Goal: Download file/media

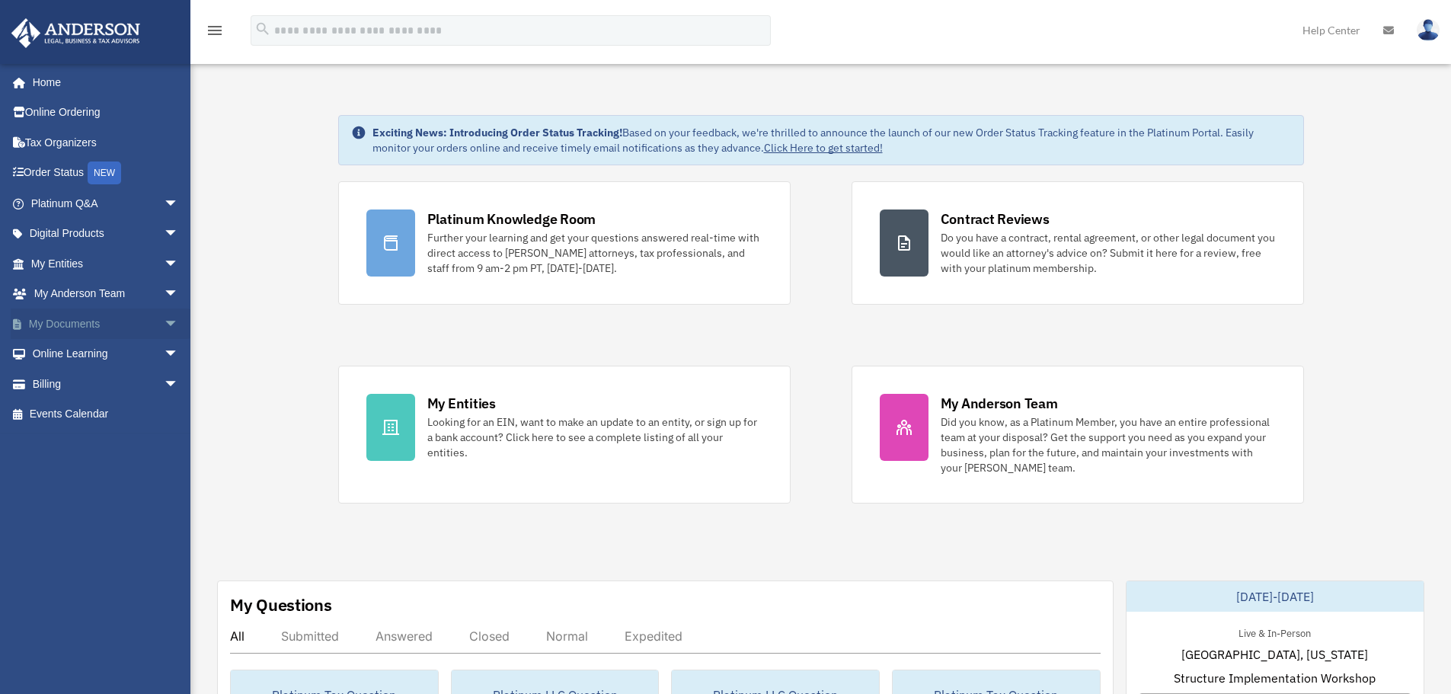
click at [164, 320] on span "arrow_drop_down" at bounding box center [179, 323] width 30 height 31
click at [63, 355] on link "Box" at bounding box center [111, 354] width 180 height 30
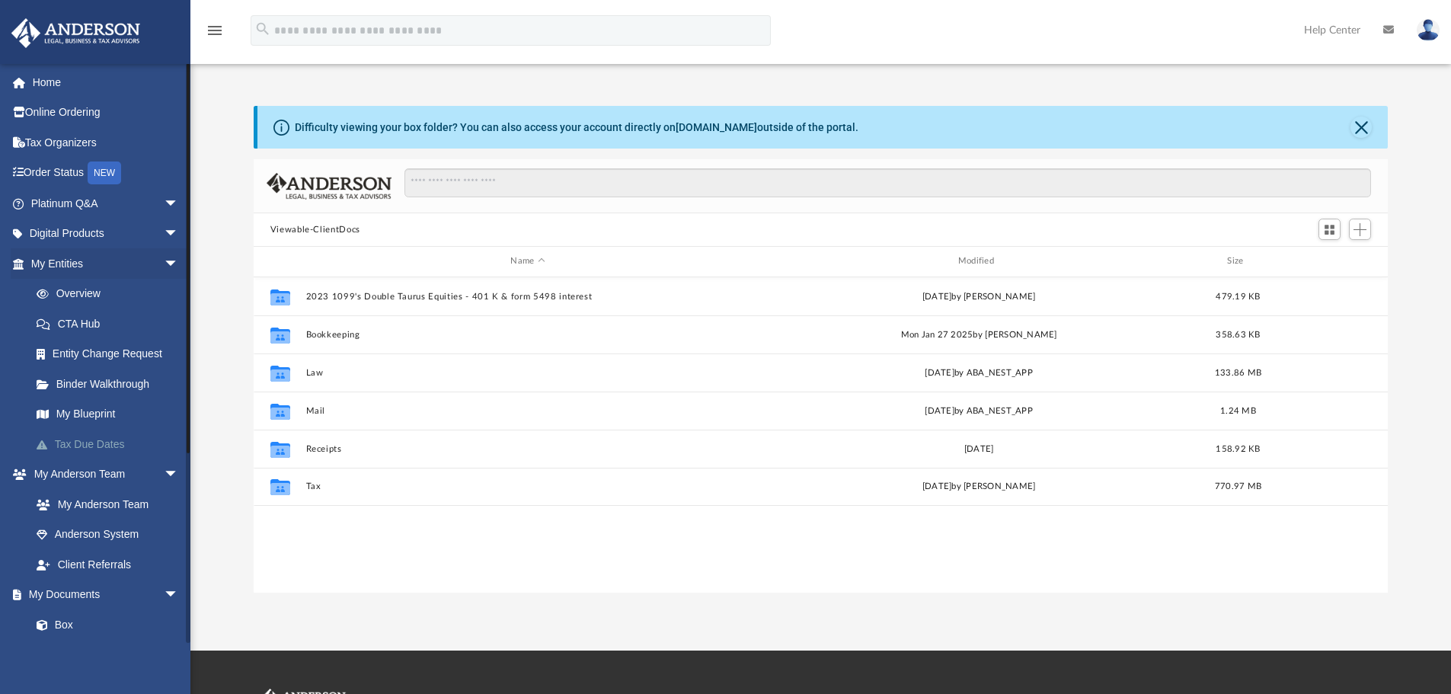
scroll to position [335, 1122]
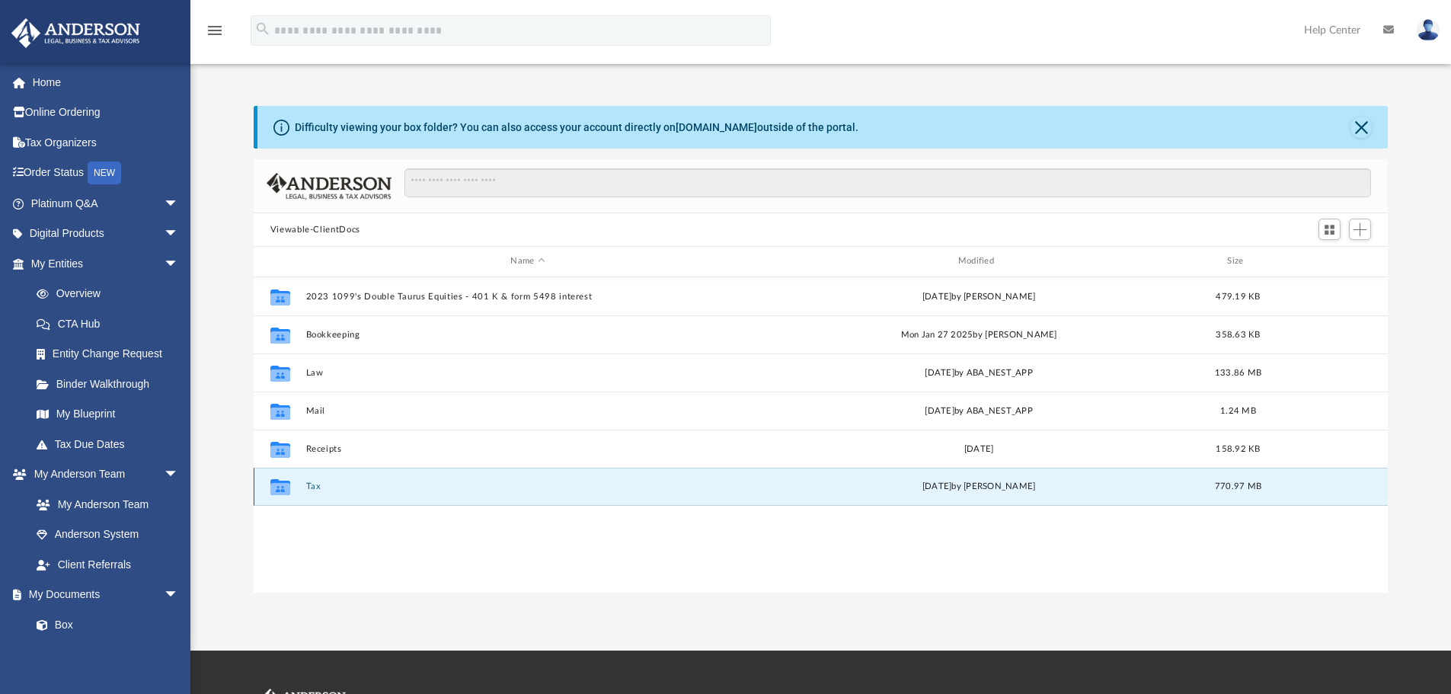
click at [310, 481] on button "Tax" at bounding box center [527, 486] width 444 height 10
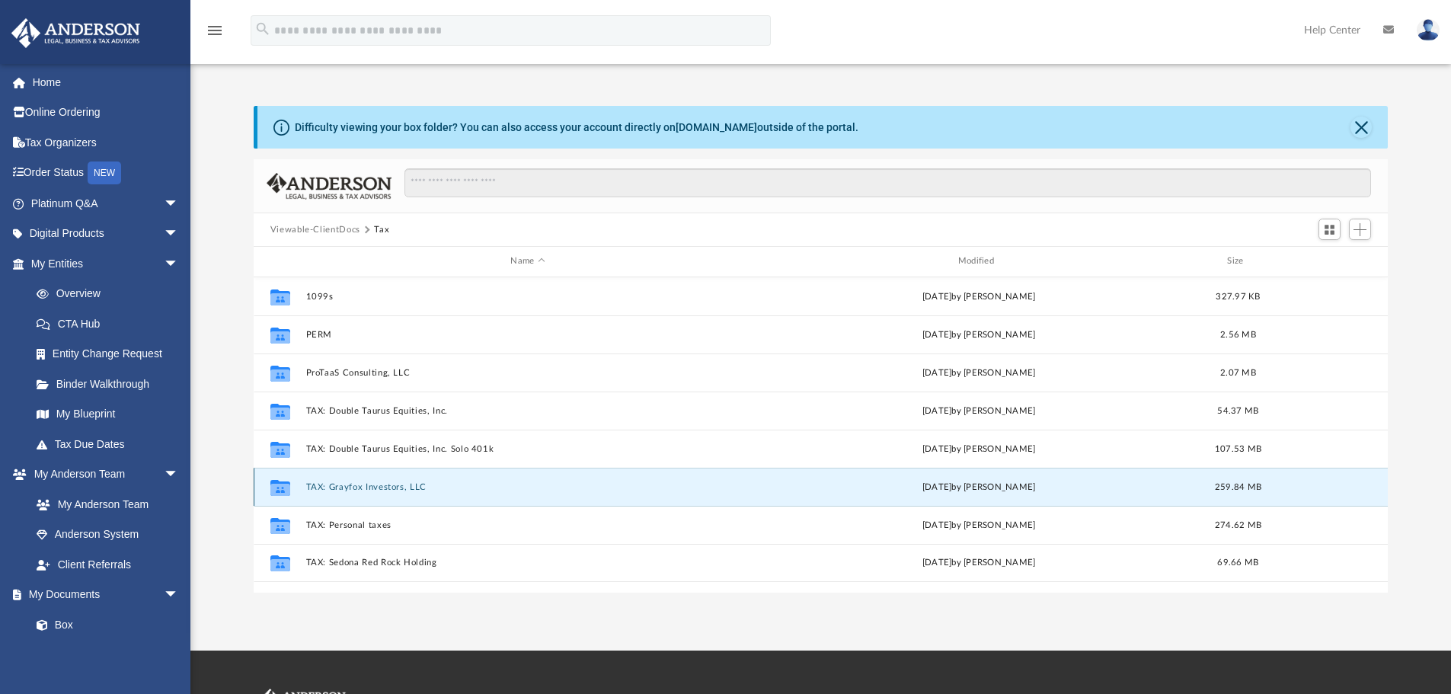
click at [343, 487] on button "TAX: Grayfox Investors, LLC" at bounding box center [527, 487] width 444 height 10
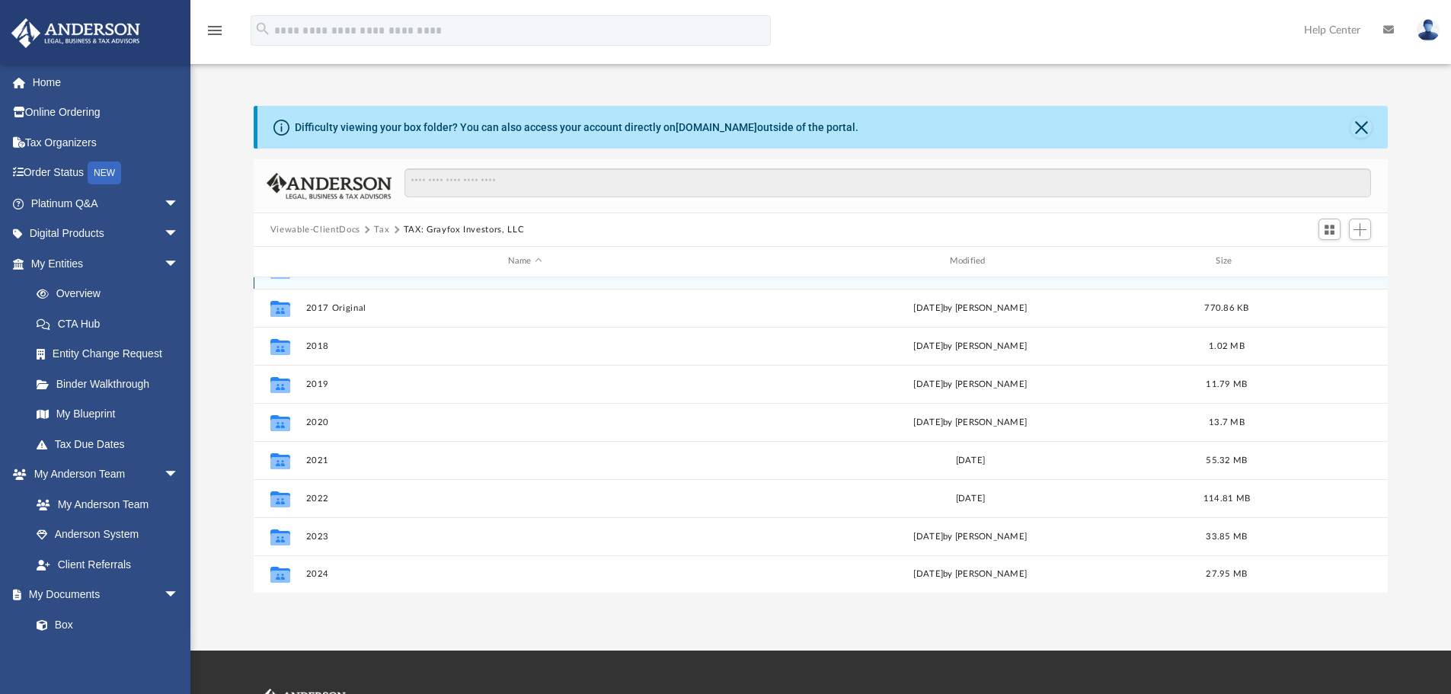
scroll to position [27, 0]
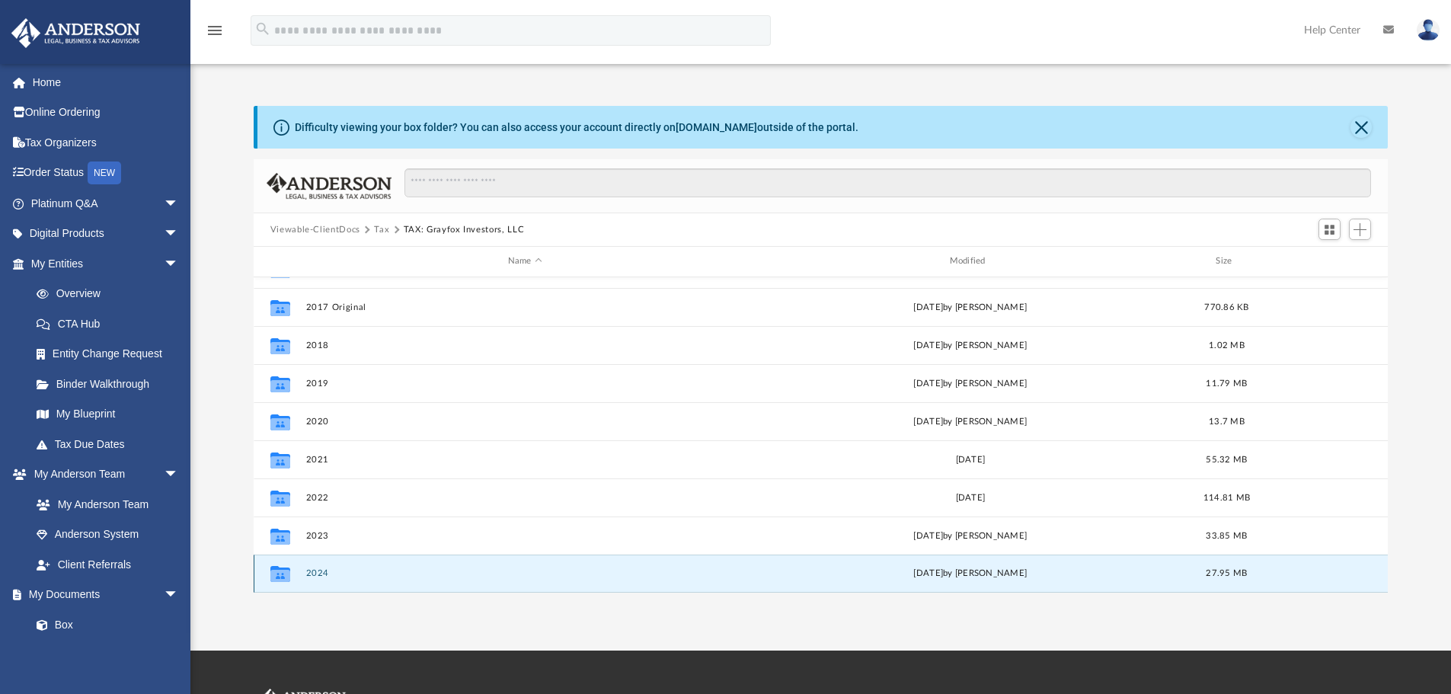
click at [327, 572] on button "2024" at bounding box center [524, 573] width 439 height 10
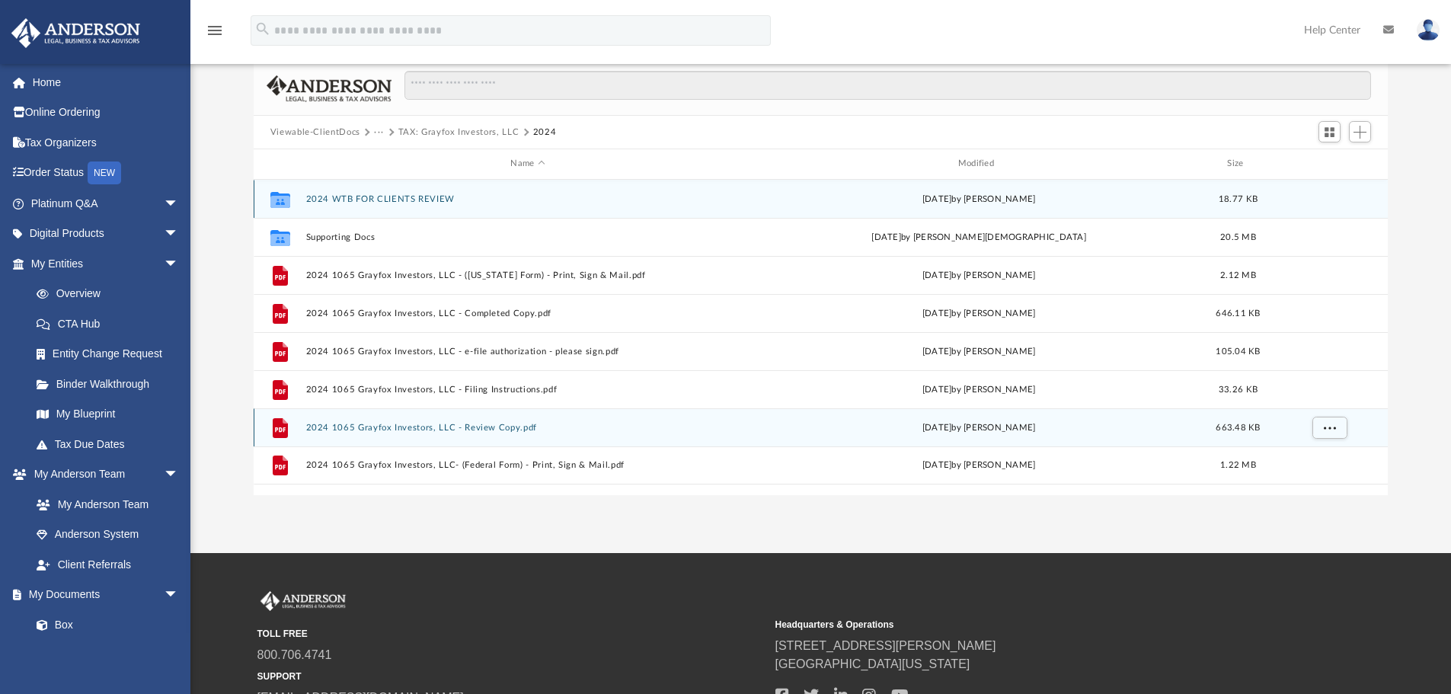
scroll to position [101, 0]
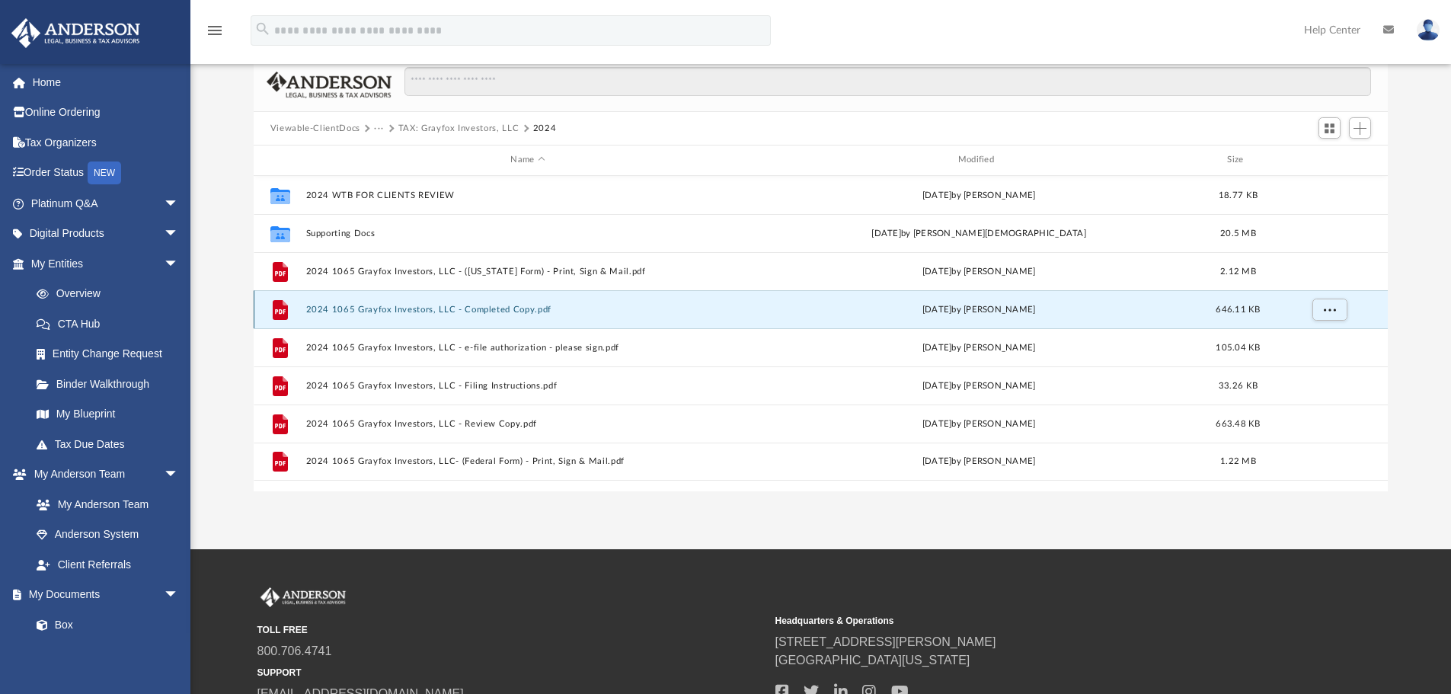
click at [364, 305] on button "2024 1065 Grayfox Investors, LLC - Completed Copy.pdf" at bounding box center [527, 310] width 444 height 10
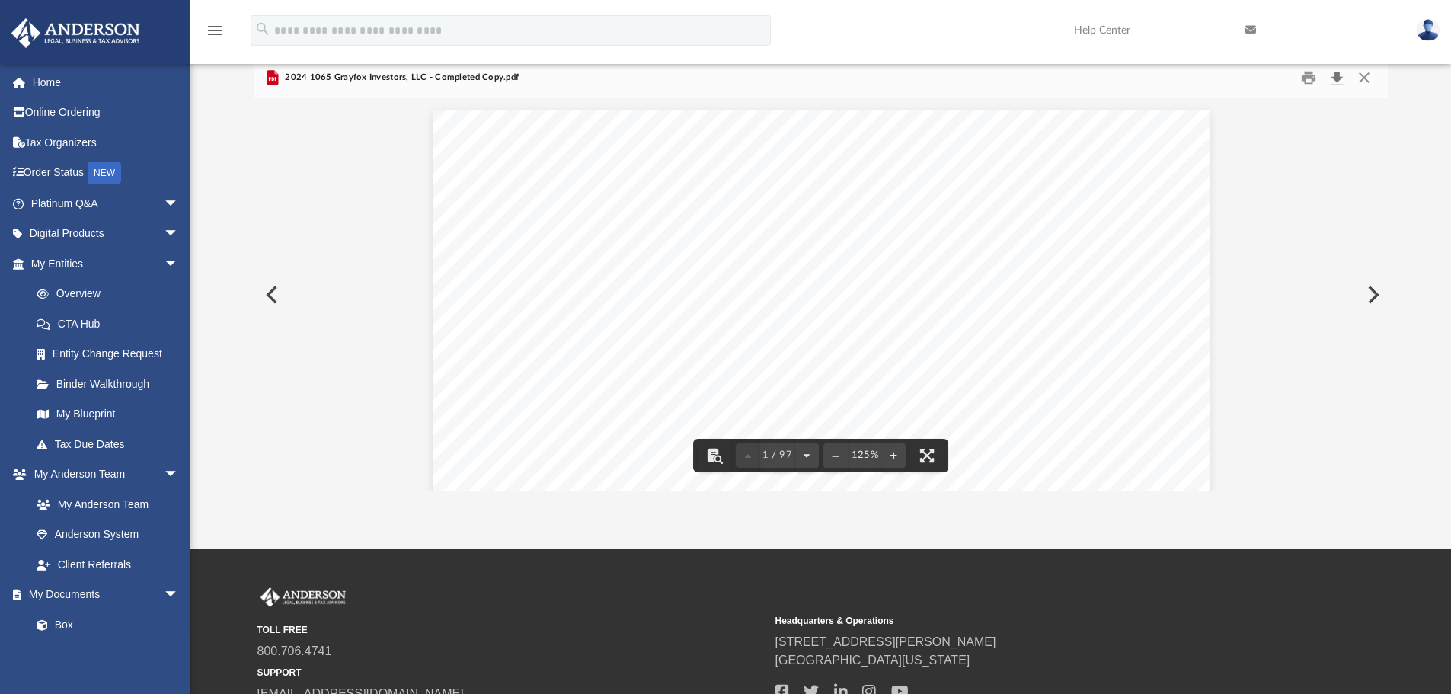
click at [1338, 85] on button "Download" at bounding box center [1336, 78] width 27 height 24
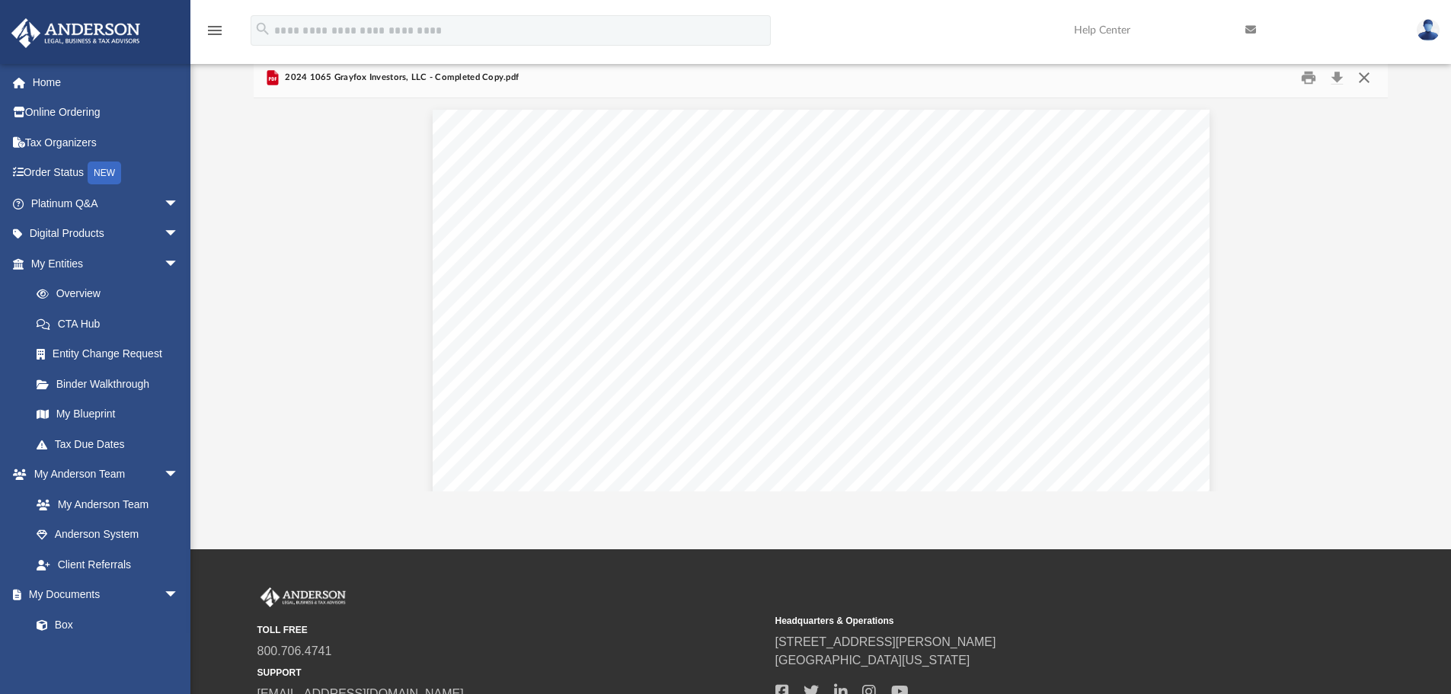
click at [1362, 81] on button "Close" at bounding box center [1363, 78] width 27 height 24
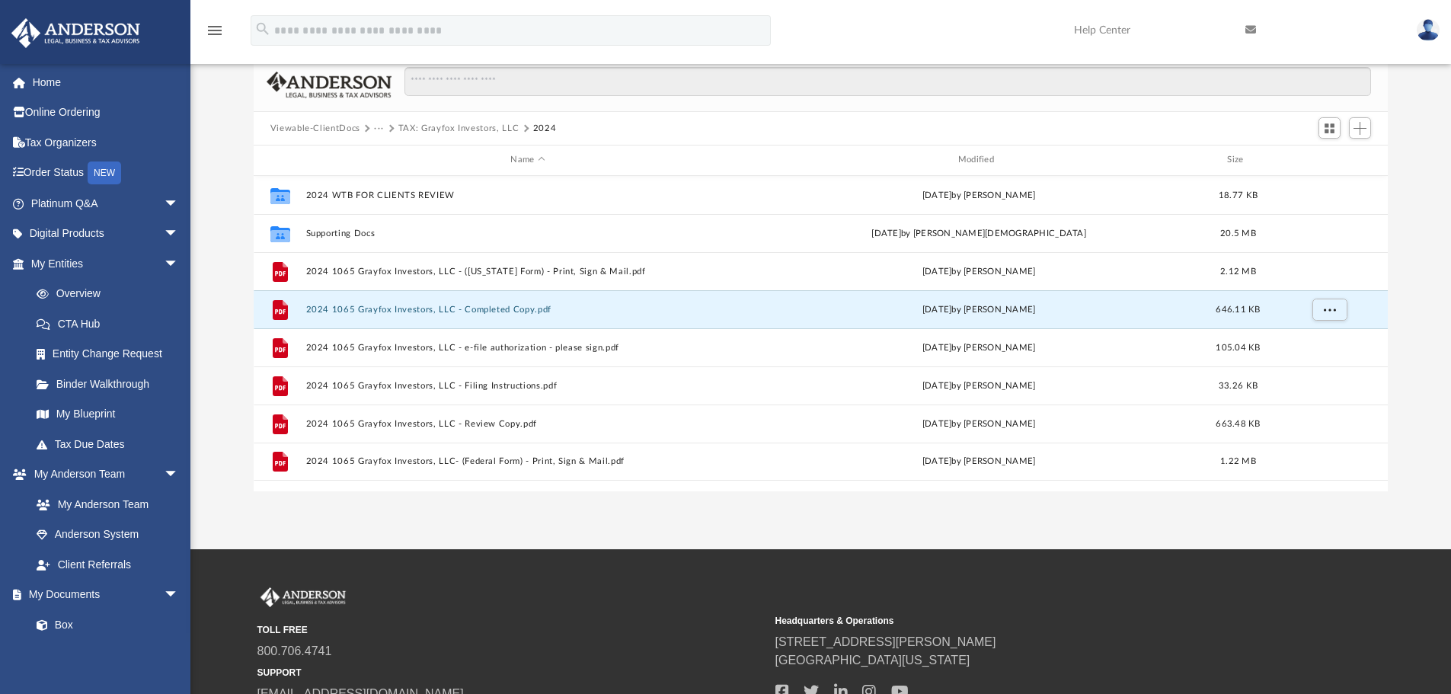
click at [405, 126] on button "TAX: Grayfox Investors, LLC" at bounding box center [458, 129] width 121 height 14
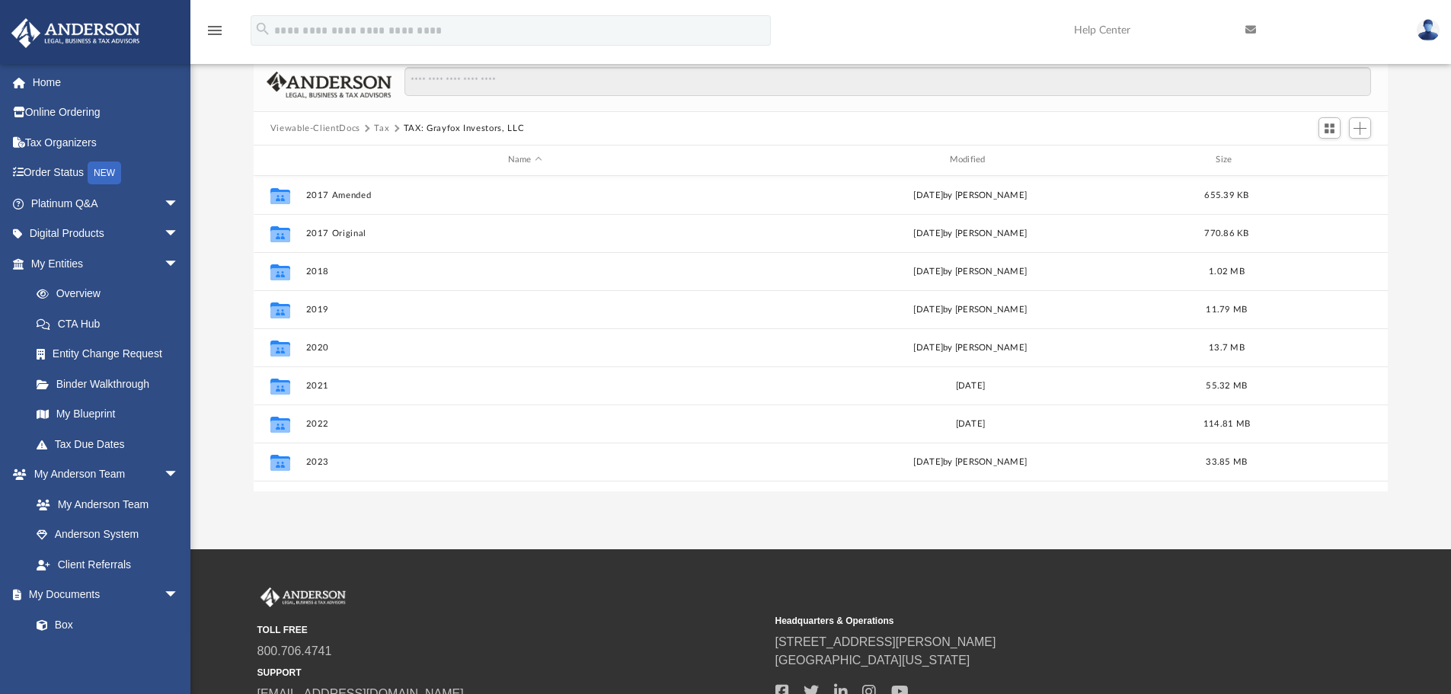
click at [381, 129] on button "Tax" at bounding box center [381, 129] width 15 height 14
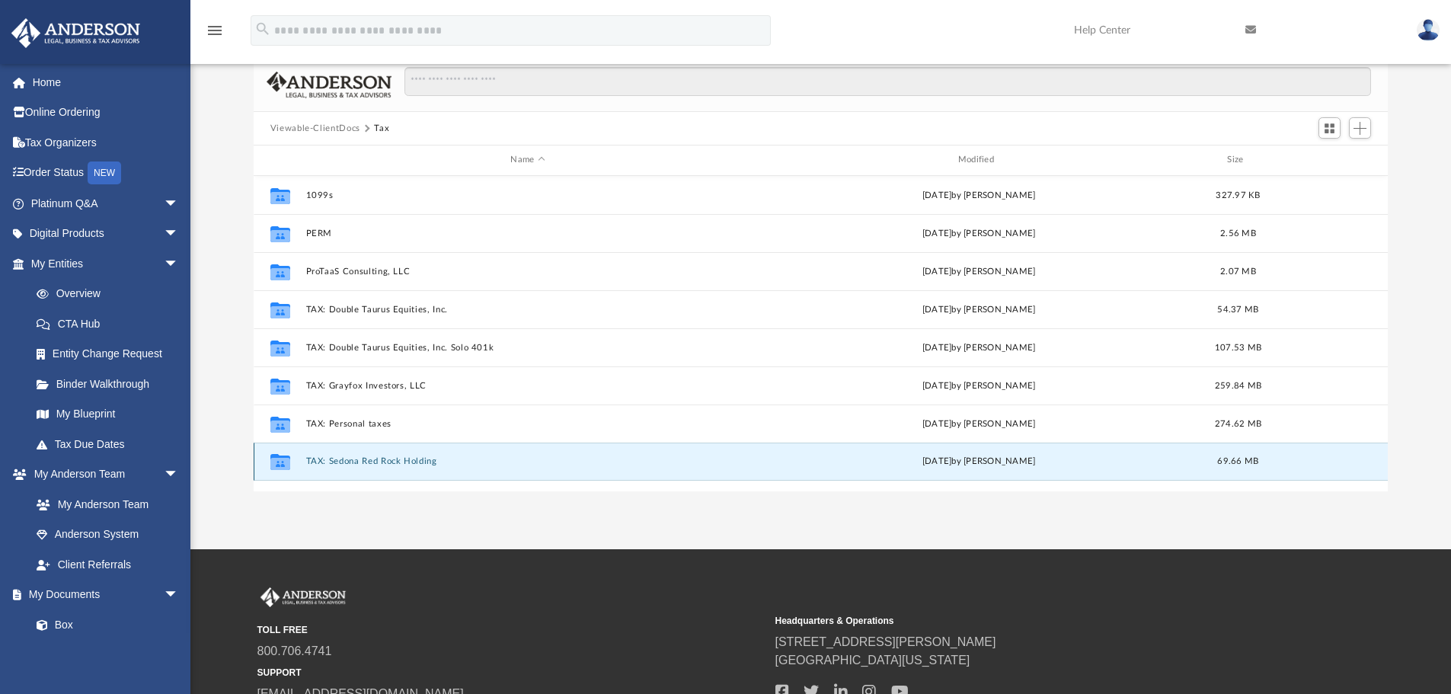
click at [391, 463] on button "TAX: Sedona Red Rock Holding" at bounding box center [527, 461] width 444 height 10
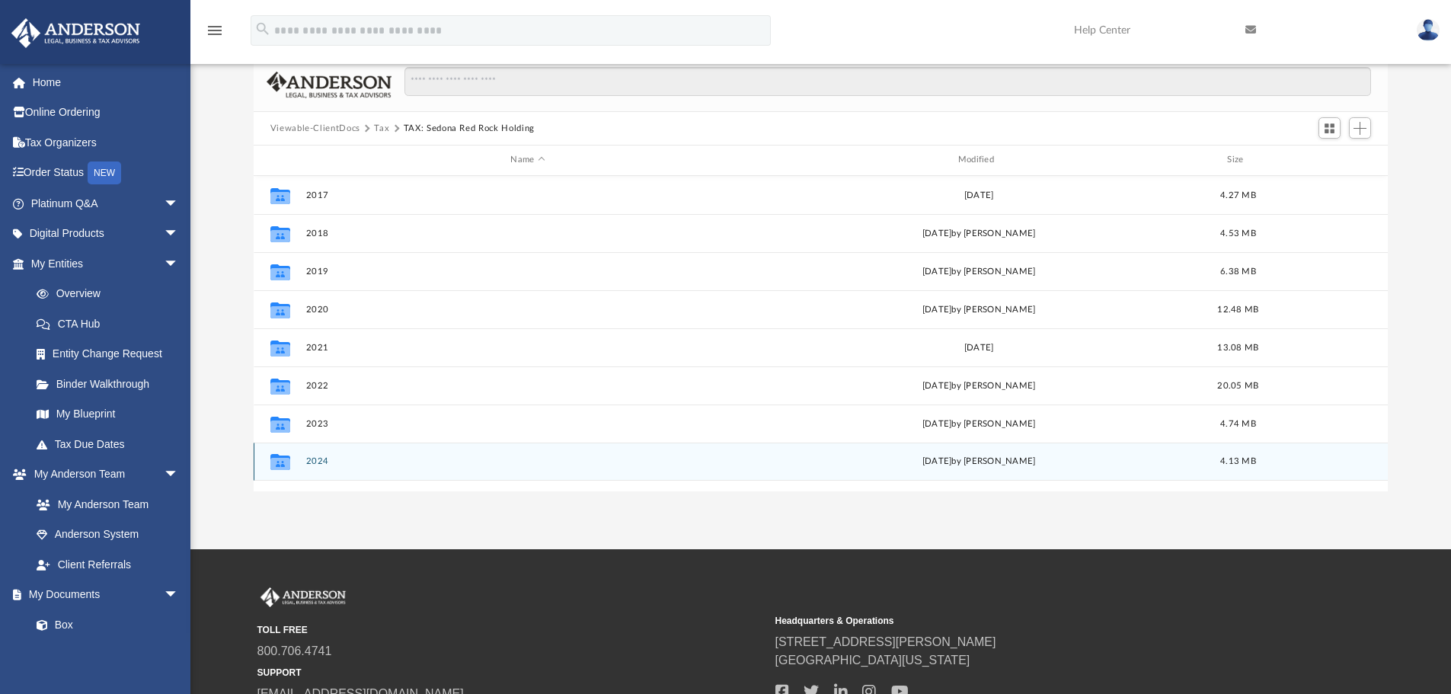
click at [371, 452] on div "Collaborated Folder 2024 Fri Sep 19 2025 by Veronica Escobar Torres 4.13 MB" at bounding box center [821, 461] width 1135 height 38
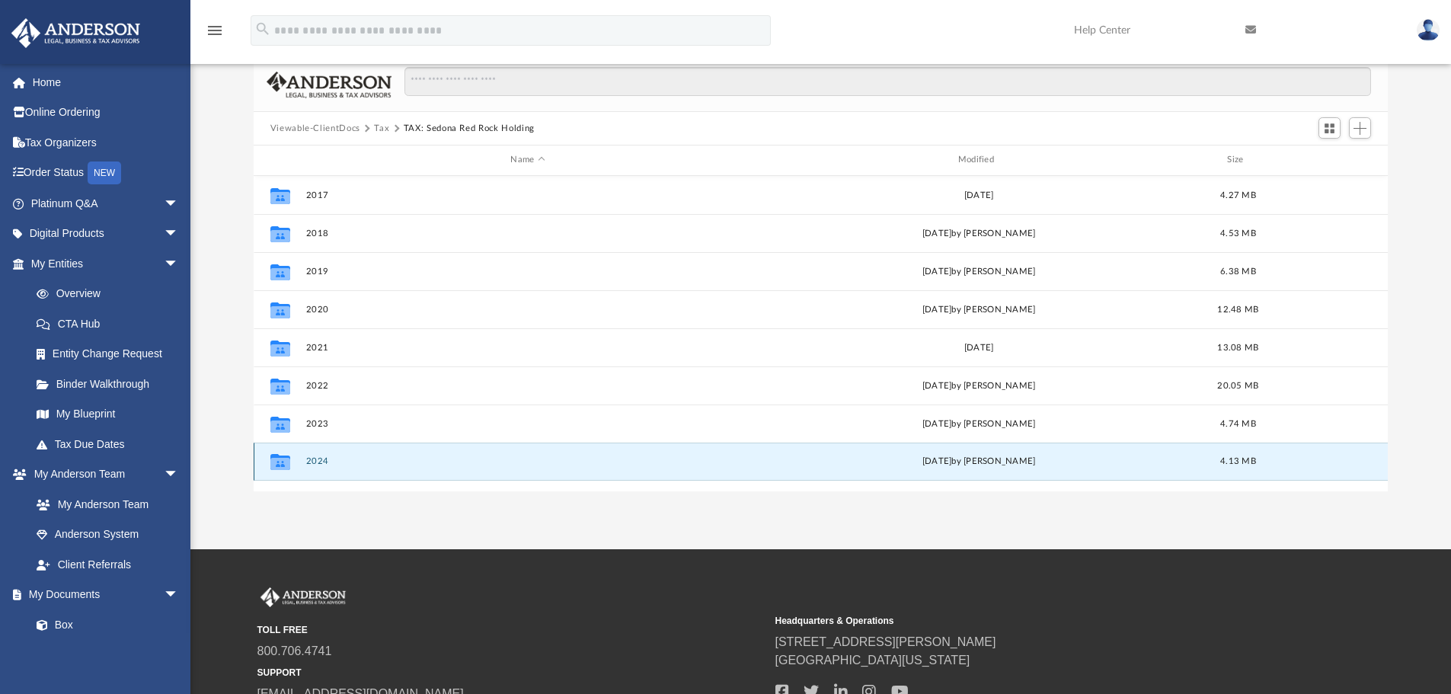
click at [371, 452] on div "Collaborated Folder 2024 Fri Sep 19 2025 by Veronica Escobar Torres 4.13 MB" at bounding box center [821, 461] width 1135 height 38
click at [318, 461] on button "2024" at bounding box center [527, 461] width 444 height 10
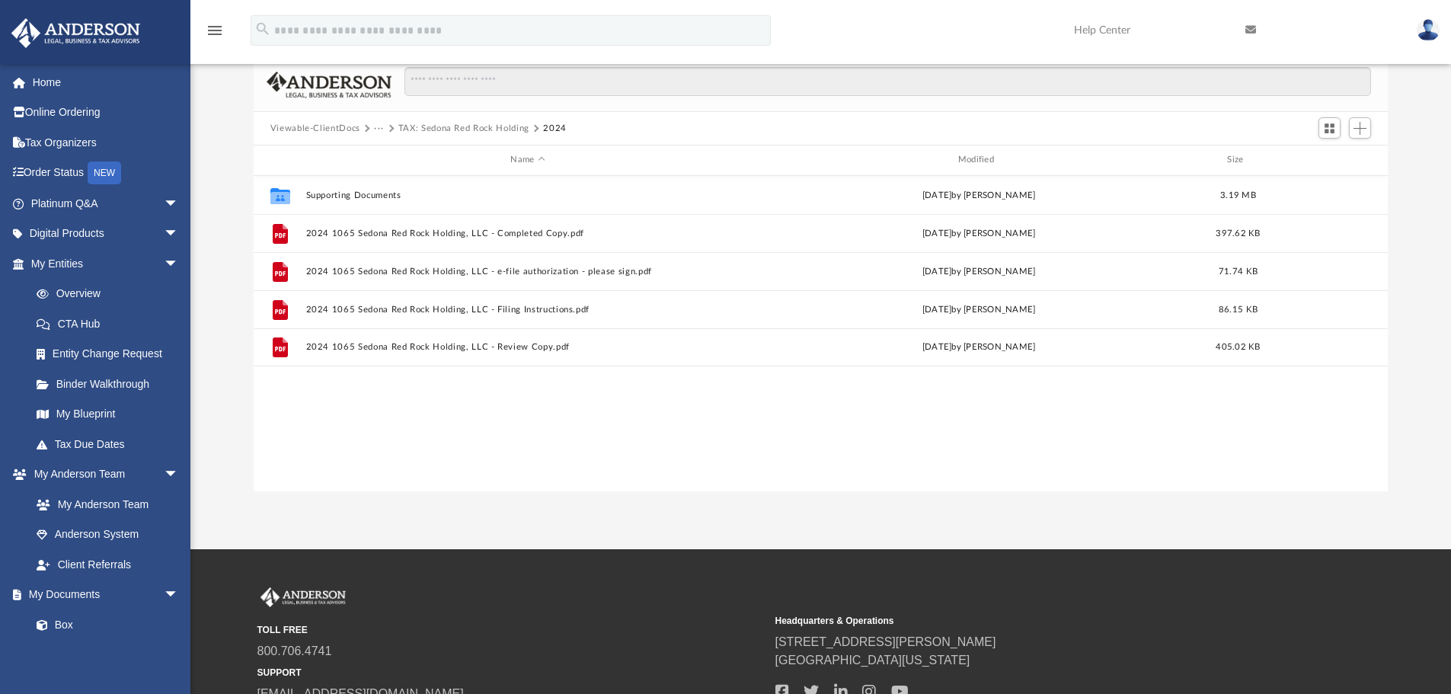
click at [302, 127] on button "Viewable-ClientDocs" at bounding box center [315, 129] width 90 height 14
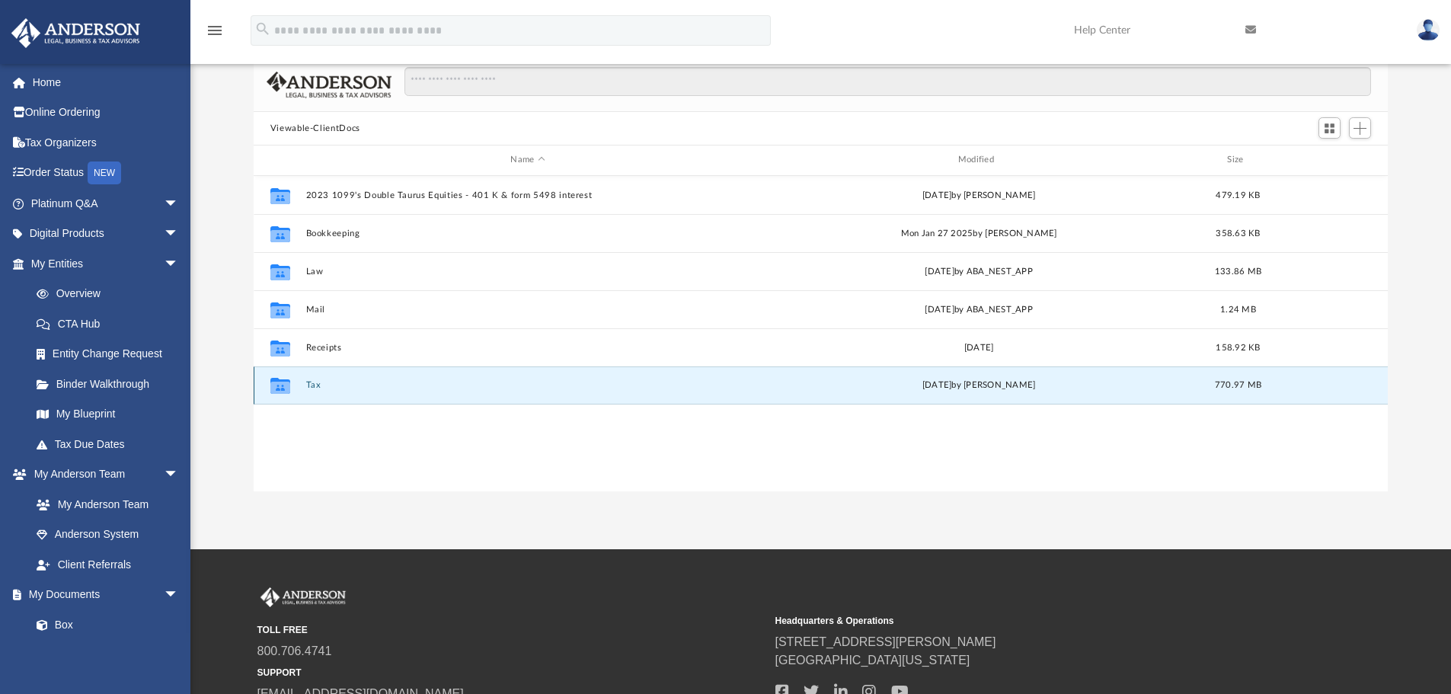
click at [309, 383] on button "Tax" at bounding box center [527, 385] width 444 height 10
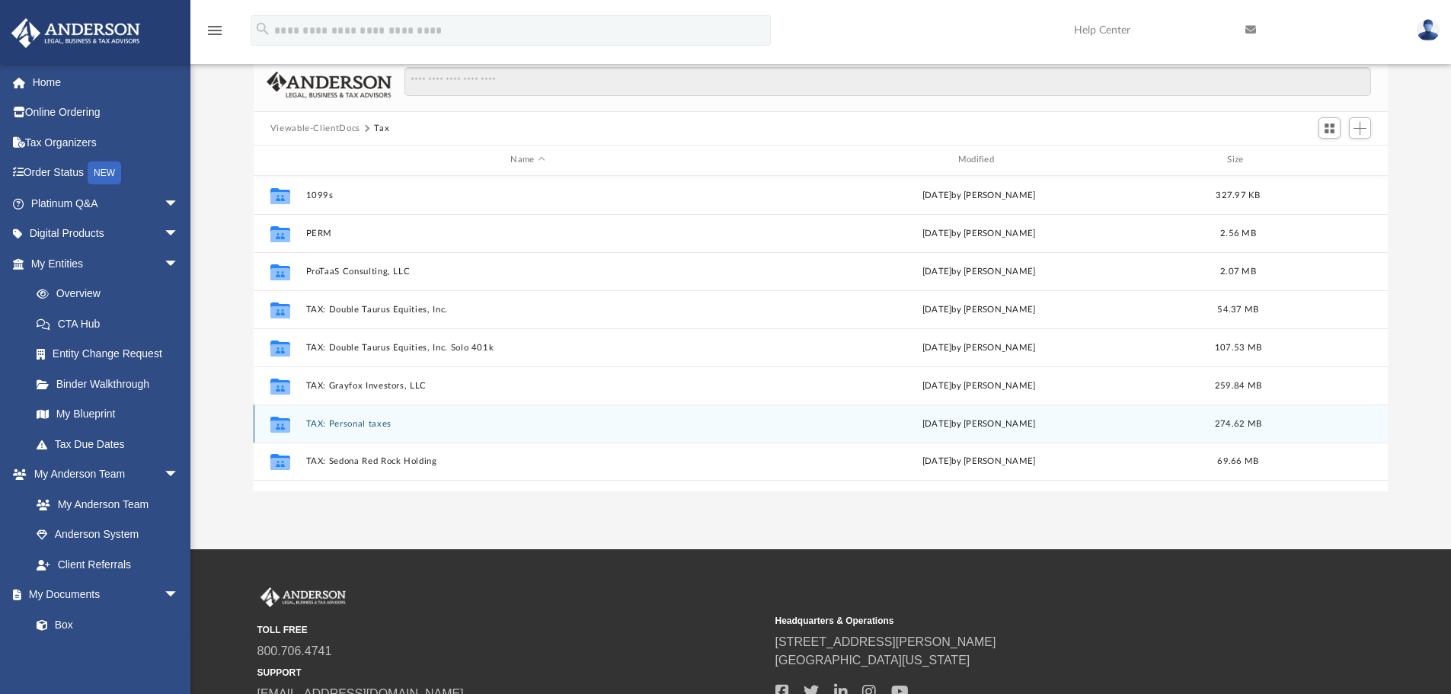
click at [350, 423] on button "TAX: Personal taxes" at bounding box center [527, 424] width 444 height 10
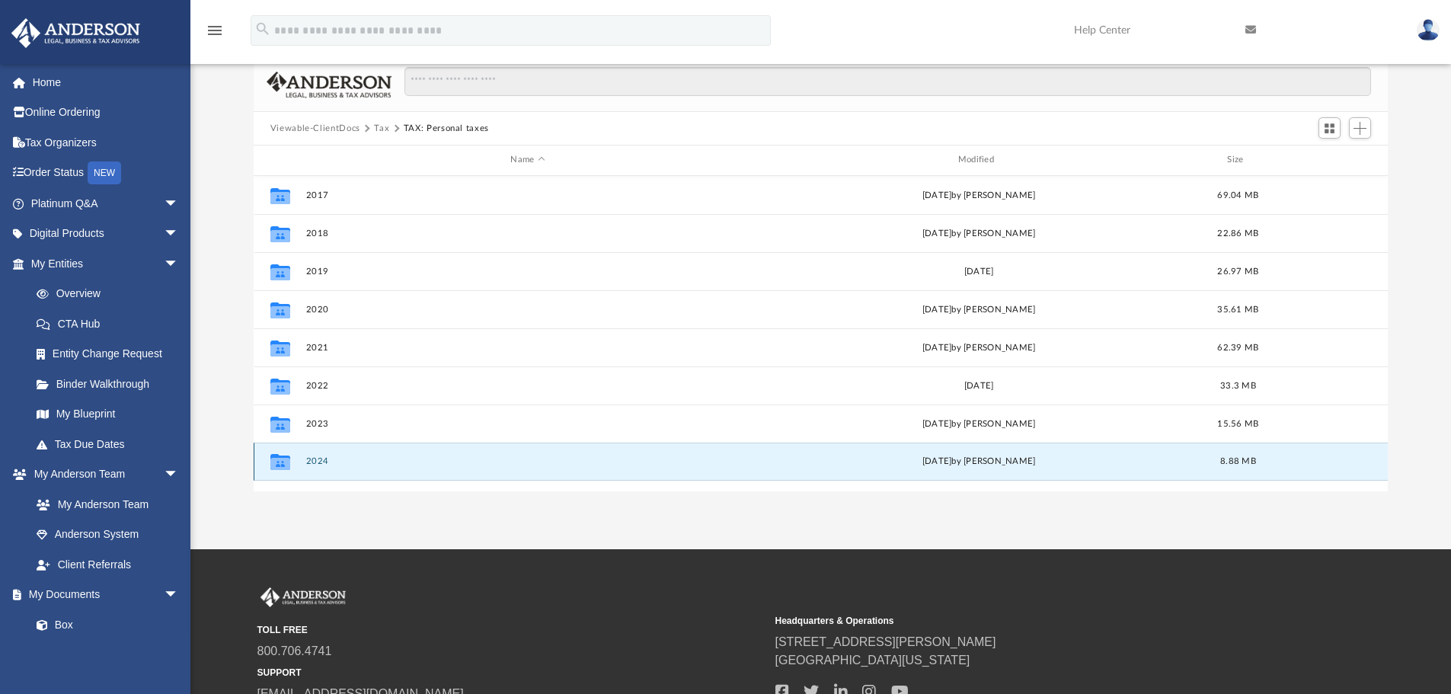
click at [319, 456] on button "2024" at bounding box center [527, 461] width 444 height 10
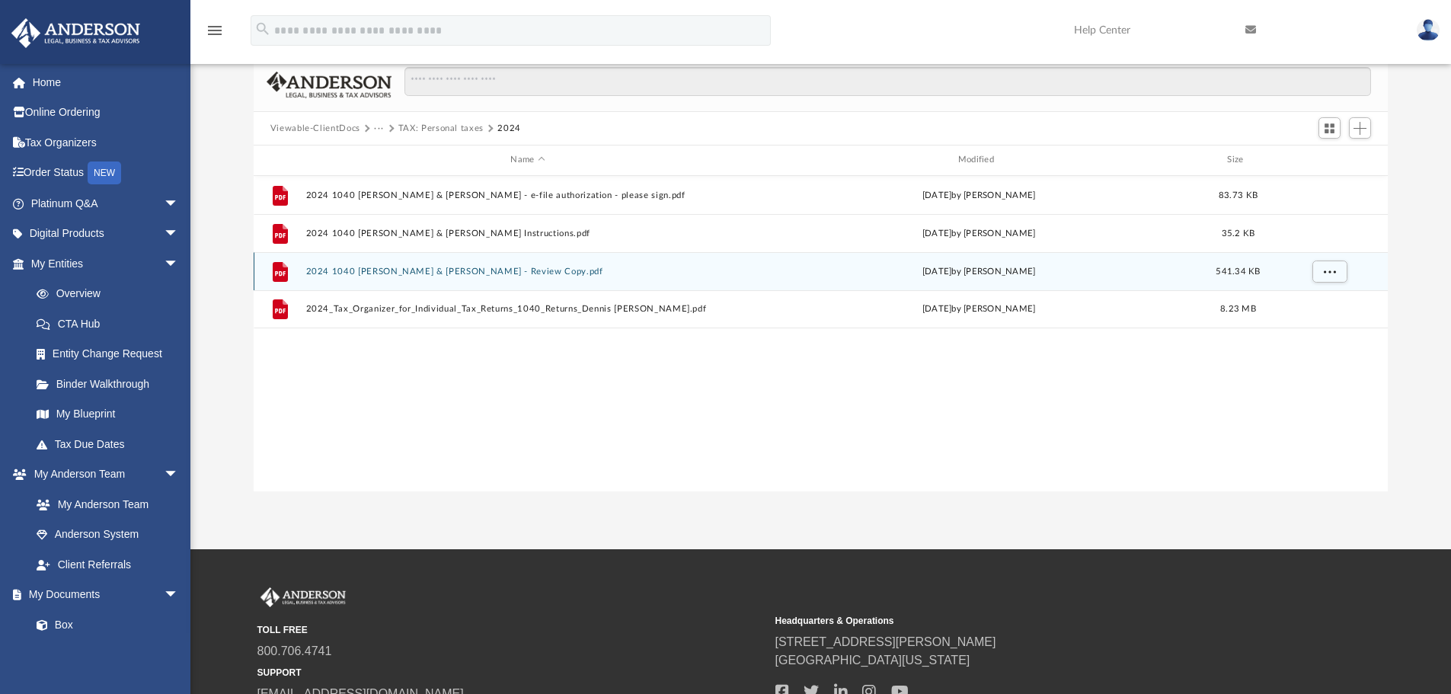
click at [515, 272] on button "2024 1040 Longbotham, Dennis & Lisa - Review Copy.pdf" at bounding box center [527, 272] width 444 height 10
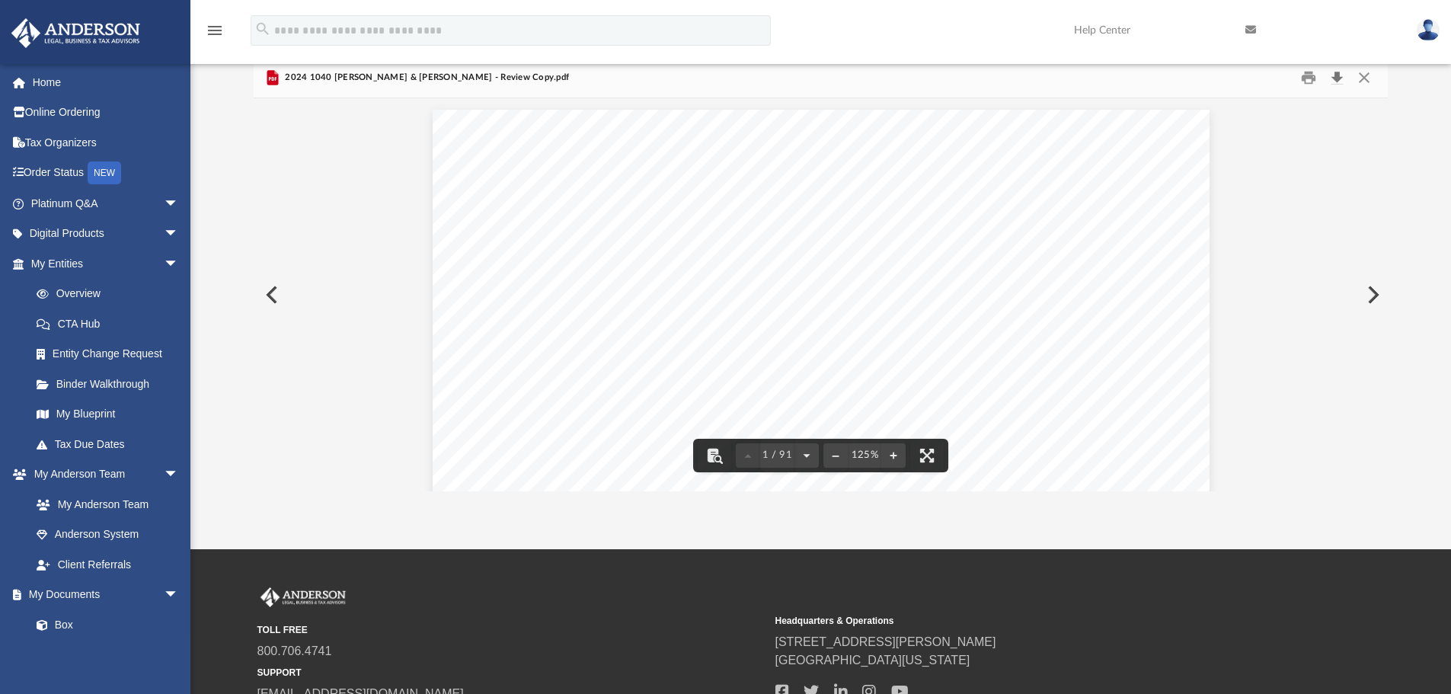
click at [1333, 77] on button "Download" at bounding box center [1336, 78] width 27 height 24
click at [1416, 30] on img at bounding box center [1427, 30] width 23 height 22
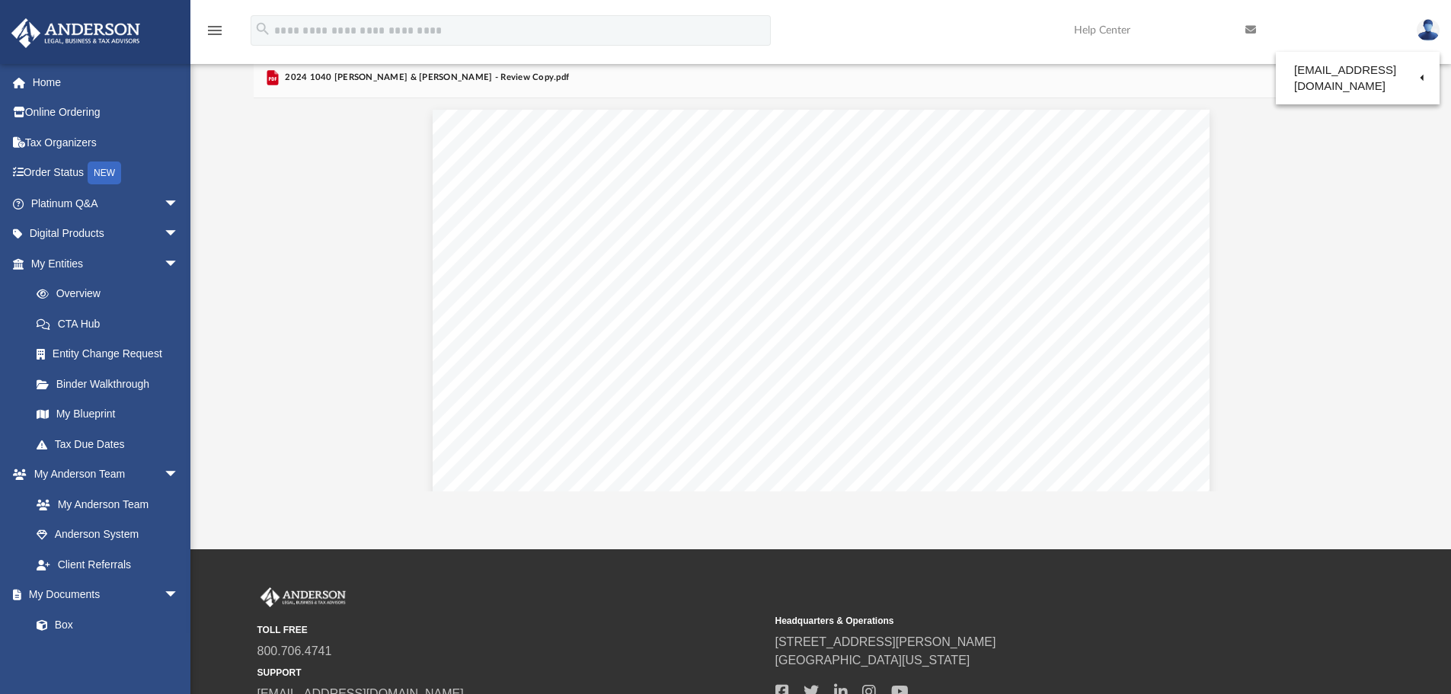
drag, startPoint x: 1127, startPoint y: 129, endPoint x: 1097, endPoint y: 124, distance: 30.2
click at [1125, 129] on link "Logout" at bounding box center [1180, 132] width 152 height 31
